Goal: Submit feedback/report problem

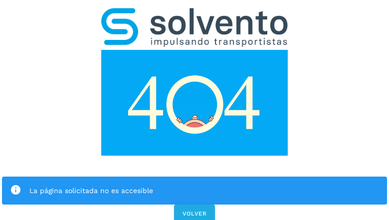
click at [195, 110] on div "La página solicitada no es accesible VOLVER" at bounding box center [194, 112] width 389 height 225
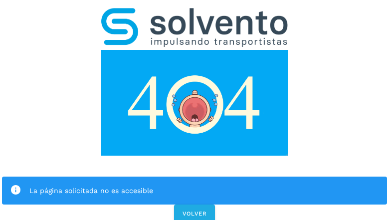
click at [195, 110] on div "La página solicitada no es accesible VOLVER" at bounding box center [194, 112] width 389 height 225
click at [195, 177] on div "La página solicitada no es accesible" at bounding box center [194, 191] width 385 height 28
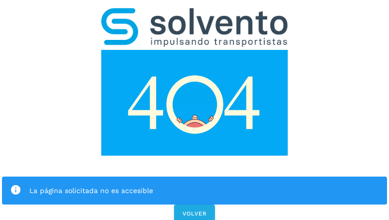
click at [195, 50] on img at bounding box center [194, 103] width 187 height 106
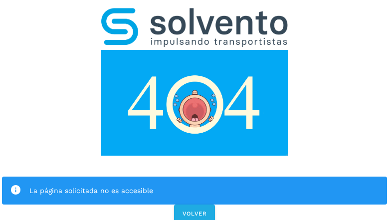
click at [195, 13] on img at bounding box center [194, 27] width 187 height 39
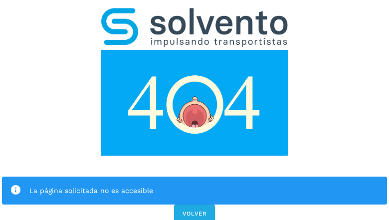
click at [195, 50] on img at bounding box center [194, 103] width 187 height 106
click at [195, 185] on div "La página solicitada no es accesible" at bounding box center [204, 191] width 350 height 12
click at [15, 185] on icon at bounding box center [15, 190] width 11 height 11
click at [204, 185] on div "La página solicitada no es accesible" at bounding box center [204, 191] width 350 height 12
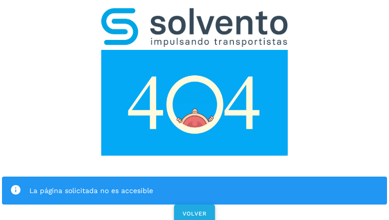
click at [195, 210] on span "VOLVER" at bounding box center [194, 213] width 25 height 7
click at [194, 210] on span "VOLVER" at bounding box center [194, 213] width 25 height 7
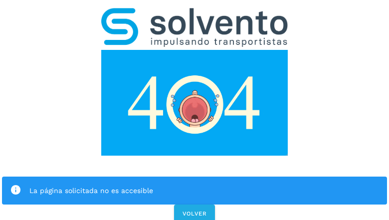
click at [195, 110] on div "La página solicitada no es accesible VOLVER" at bounding box center [194, 112] width 389 height 225
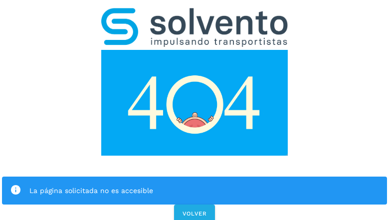
click at [195, 110] on div "La página solicitada no es accesible VOLVER" at bounding box center [194, 112] width 389 height 225
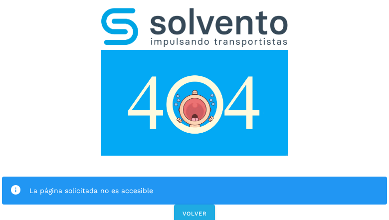
click at [195, 110] on div "La página solicitada no es accesible VOLVER" at bounding box center [194, 112] width 389 height 225
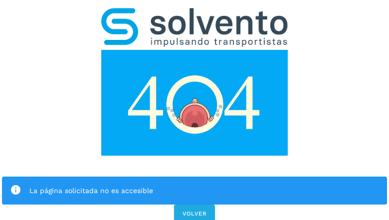
click at [195, 177] on div "La página solicitada no es accesible" at bounding box center [194, 191] width 385 height 28
click at [195, 50] on img at bounding box center [194, 103] width 187 height 106
click at [195, 13] on img at bounding box center [194, 27] width 187 height 39
click at [195, 50] on img at bounding box center [194, 103] width 187 height 106
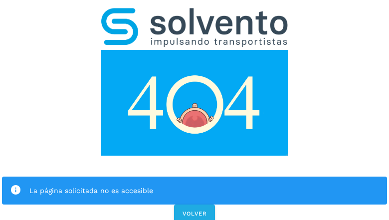
click at [195, 185] on div "La página solicitada no es accesible" at bounding box center [204, 191] width 350 height 12
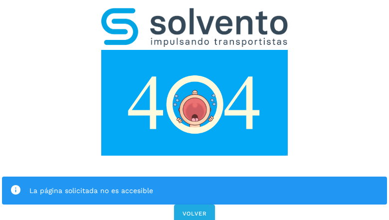
click at [15, 185] on icon at bounding box center [15, 190] width 11 height 11
click at [204, 185] on div "La página solicitada no es accesible" at bounding box center [204, 191] width 350 height 12
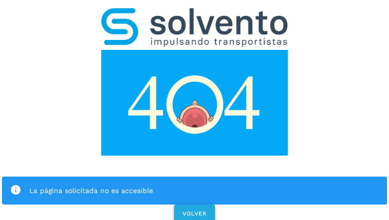
click at [195, 210] on span "VOLVER" at bounding box center [194, 213] width 25 height 7
click at [194, 210] on span "VOLVER" at bounding box center [194, 213] width 25 height 7
click at [195, 110] on div "La página solicitada no es accesible VOLVER" at bounding box center [194, 112] width 389 height 225
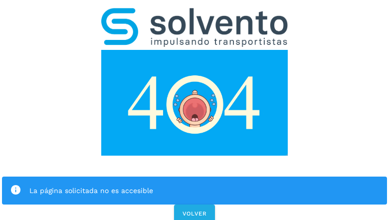
click at [195, 110] on div "La página solicitada no es accesible VOLVER" at bounding box center [194, 112] width 389 height 225
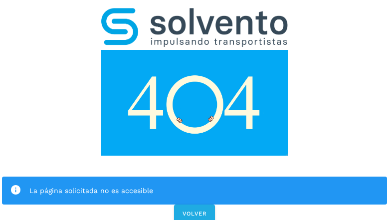
click at [195, 110] on div "La página solicitada no es accesible VOLVER" at bounding box center [194, 112] width 389 height 225
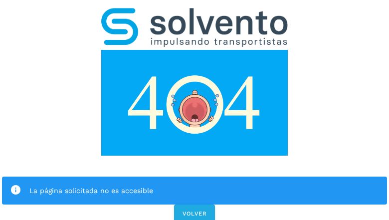
click at [195, 177] on div "La página solicitada no es accesible" at bounding box center [194, 191] width 385 height 28
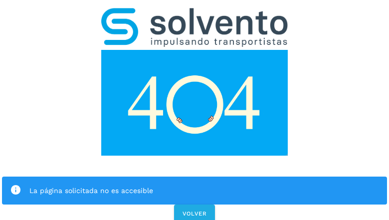
click at [195, 50] on img at bounding box center [194, 103] width 187 height 106
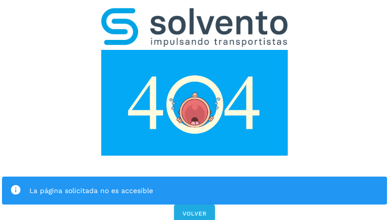
click at [195, 50] on img at bounding box center [194, 103] width 187 height 106
click at [195, 13] on img at bounding box center [194, 27] width 187 height 39
click at [195, 50] on img at bounding box center [194, 103] width 187 height 106
click at [195, 185] on div "La página solicitada no es accesible" at bounding box center [204, 191] width 350 height 12
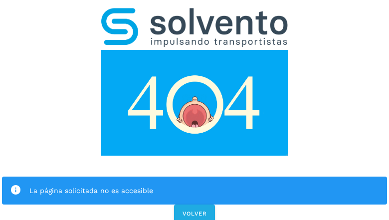
click at [15, 185] on icon at bounding box center [15, 190] width 11 height 11
click at [204, 185] on div "La página solicitada no es accesible" at bounding box center [204, 191] width 350 height 12
click at [195, 210] on span "VOLVER" at bounding box center [194, 213] width 25 height 7
click at [194, 210] on span "VOLVER" at bounding box center [194, 213] width 25 height 7
click at [195, 110] on div "La página solicitada no es accesible VOLVER" at bounding box center [194, 112] width 389 height 225
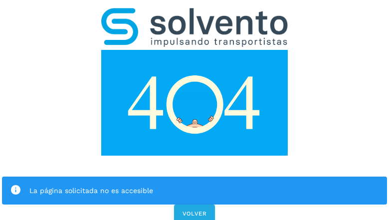
click at [195, 110] on div "La página solicitada no es accesible VOLVER" at bounding box center [194, 112] width 389 height 225
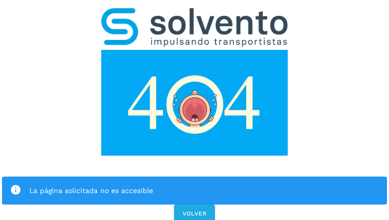
click at [195, 110] on div "La página solicitada no es accesible VOLVER" at bounding box center [194, 112] width 389 height 225
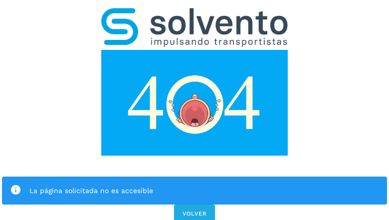
click at [195, 110] on div "La página solicitada no es accesible VOLVER" at bounding box center [194, 112] width 389 height 225
click at [195, 177] on div "La página solicitada no es accesible" at bounding box center [194, 191] width 385 height 28
click at [195, 50] on img at bounding box center [194, 103] width 187 height 106
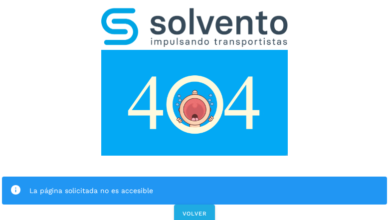
click at [195, 50] on img at bounding box center [194, 103] width 187 height 106
click at [195, 13] on img at bounding box center [194, 27] width 187 height 39
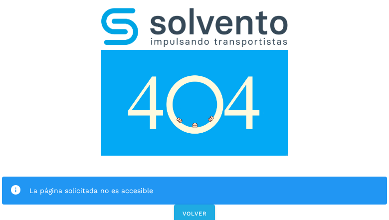
click at [195, 50] on img at bounding box center [194, 103] width 187 height 106
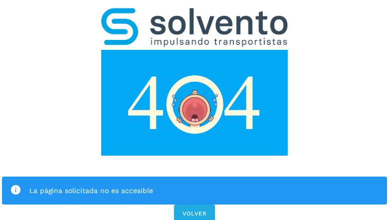
click at [195, 185] on div "La página solicitada no es accesible" at bounding box center [204, 191] width 350 height 12
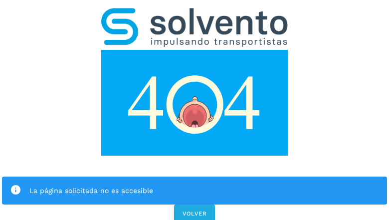
click at [195, 185] on div "La página solicitada no es accesible" at bounding box center [204, 191] width 350 height 12
click at [15, 185] on icon at bounding box center [15, 190] width 11 height 11
click at [204, 185] on div "La página solicitada no es accesible" at bounding box center [204, 191] width 350 height 12
click at [195, 210] on span "VOLVER" at bounding box center [194, 213] width 25 height 7
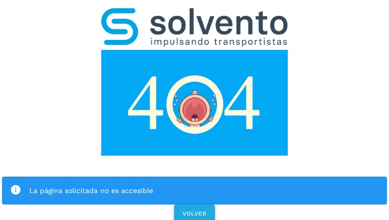
click at [194, 210] on span "VOLVER" at bounding box center [194, 213] width 25 height 7
click at [195, 110] on div "La página solicitada no es accesible VOLVER" at bounding box center [194, 112] width 389 height 225
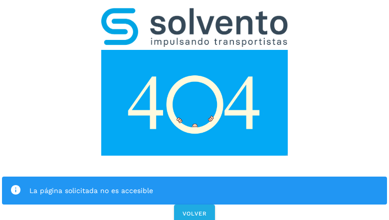
click at [195, 110] on div "La página solicitada no es accesible VOLVER" at bounding box center [194, 112] width 389 height 225
click at [195, 177] on div "La página solicitada no es accesible" at bounding box center [194, 191] width 385 height 28
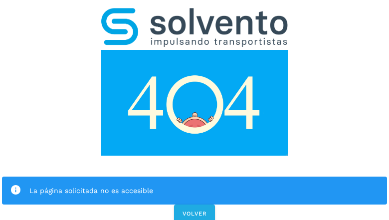
click at [195, 50] on img at bounding box center [194, 103] width 187 height 106
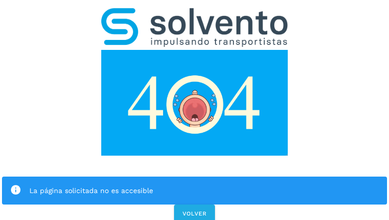
click at [195, 13] on img at bounding box center [194, 27] width 187 height 39
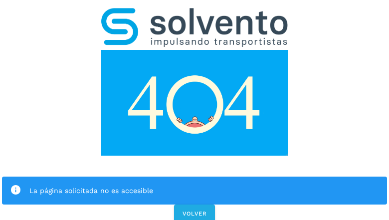
click at [195, 50] on img at bounding box center [194, 103] width 187 height 106
click at [195, 185] on div "La página solicitada no es accesible" at bounding box center [204, 191] width 350 height 12
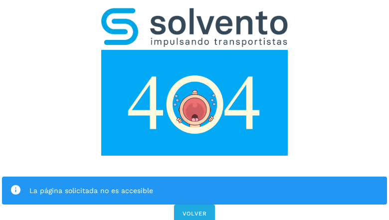
click at [195, 185] on div "La página solicitada no es accesible" at bounding box center [204, 191] width 350 height 12
click at [15, 185] on icon at bounding box center [15, 190] width 11 height 11
click at [204, 185] on div "La página solicitada no es accesible" at bounding box center [204, 191] width 350 height 12
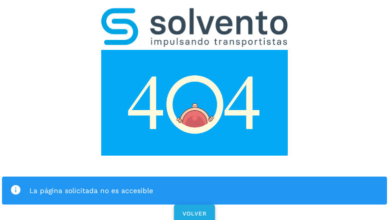
click at [195, 210] on span "VOLVER" at bounding box center [194, 213] width 25 height 7
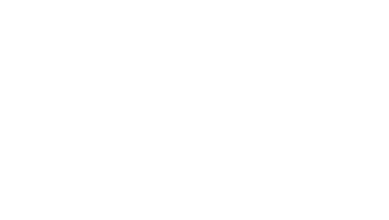
click at [195, 110] on div at bounding box center [194, 110] width 389 height 220
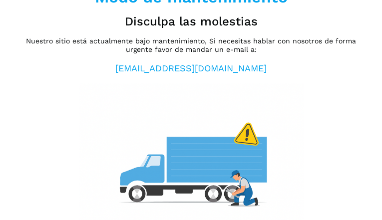
click at [191, 110] on img at bounding box center [191, 158] width 225 height 150
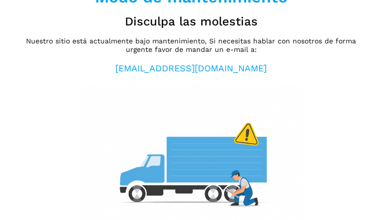
click at [191, 21] on h2 "Disculpa las molestias" at bounding box center [191, 21] width 133 height 14
click at [191, 45] on p "Nuestro sitio está actualmente bajo mantenimiento, Si necesitas hablar con noso…" at bounding box center [190, 45] width 349 height 17
click at [191, 68] on link "[EMAIL_ADDRESS][DOMAIN_NAME]" at bounding box center [190, 68] width 151 height 10
click at [191, 151] on img at bounding box center [191, 158] width 225 height 150
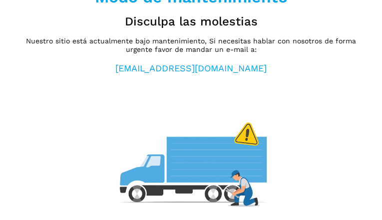
click at [191, 110] on img at bounding box center [191, 158] width 225 height 150
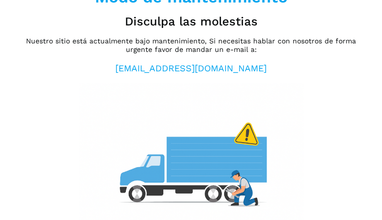
click at [191, 21] on h2 "Disculpa las molestias" at bounding box center [191, 21] width 133 height 14
click at [191, 45] on p "Nuestro sitio está actualmente bajo mantenimiento, Si necesitas hablar con noso…" at bounding box center [190, 45] width 349 height 17
click at [191, 68] on link "[EMAIL_ADDRESS][DOMAIN_NAME]" at bounding box center [190, 68] width 151 height 10
click at [191, 151] on img at bounding box center [191, 158] width 225 height 150
